Goal: Task Accomplishment & Management: Manage account settings

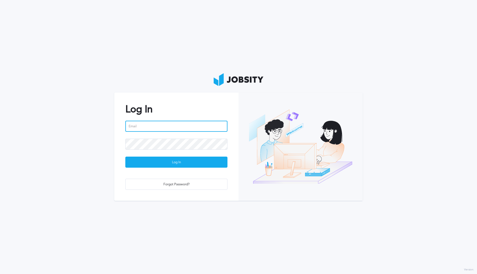
click at [148, 128] on input "email" at bounding box center [176, 126] width 102 height 11
paste input "[EMAIL_ADDRESS][PERSON_NAME][DOMAIN_NAME]"
type input "[EMAIL_ADDRESS][PERSON_NAME][DOMAIN_NAME]"
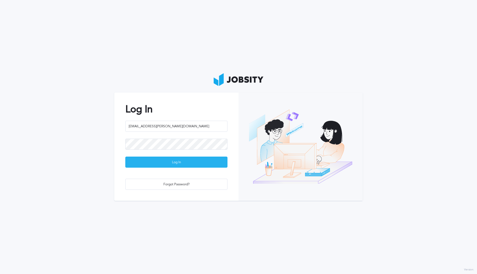
click at [167, 164] on div "Log In" at bounding box center [177, 162] width 102 height 11
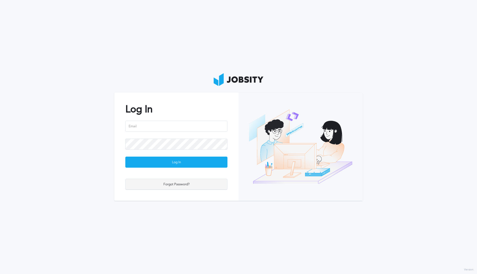
click at [163, 185] on div "Forgot Password?" at bounding box center [177, 184] width 102 height 11
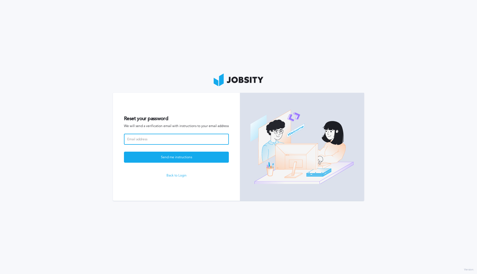
click at [139, 137] on input at bounding box center [176, 139] width 105 height 11
paste input "[EMAIL_ADDRESS][PERSON_NAME][DOMAIN_NAME]"
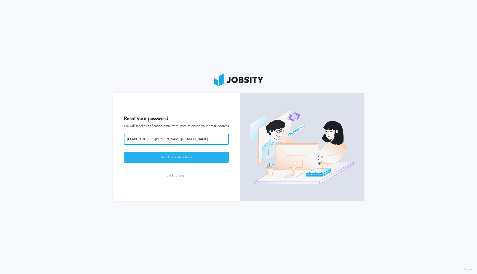
type input "[EMAIL_ADDRESS][PERSON_NAME][DOMAIN_NAME]"
click at [178, 159] on div "Send me instructions" at bounding box center [176, 157] width 104 height 11
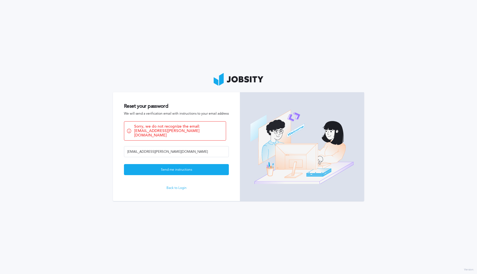
click at [179, 186] on link "Back to Login" at bounding box center [176, 188] width 105 height 4
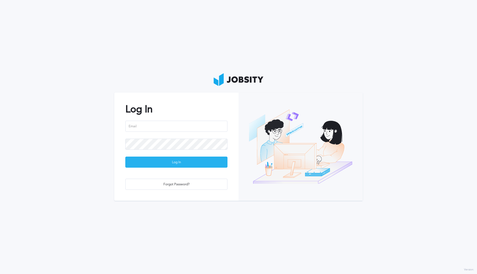
click at [158, 163] on div "Log In" at bounding box center [177, 162] width 102 height 11
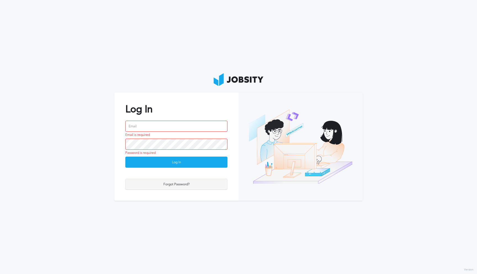
click at [158, 185] on div "Forgot Password?" at bounding box center [177, 184] width 102 height 11
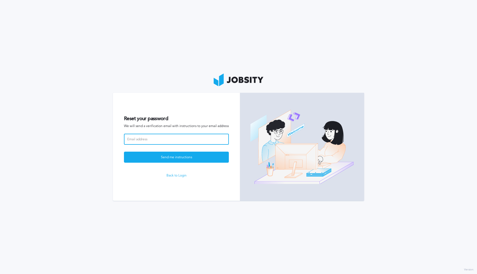
click at [149, 134] on input at bounding box center [176, 139] width 105 height 11
paste input "[EMAIL_ADDRESS][PERSON_NAME][DOMAIN_NAME]"
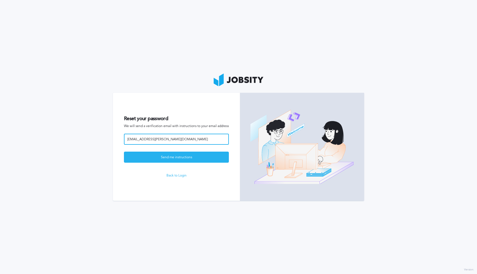
type input "[EMAIL_ADDRESS][PERSON_NAME][DOMAIN_NAME]"
click at [154, 158] on div "Send me instructions" at bounding box center [176, 157] width 104 height 11
